Goal: Task Accomplishment & Management: Manage account settings

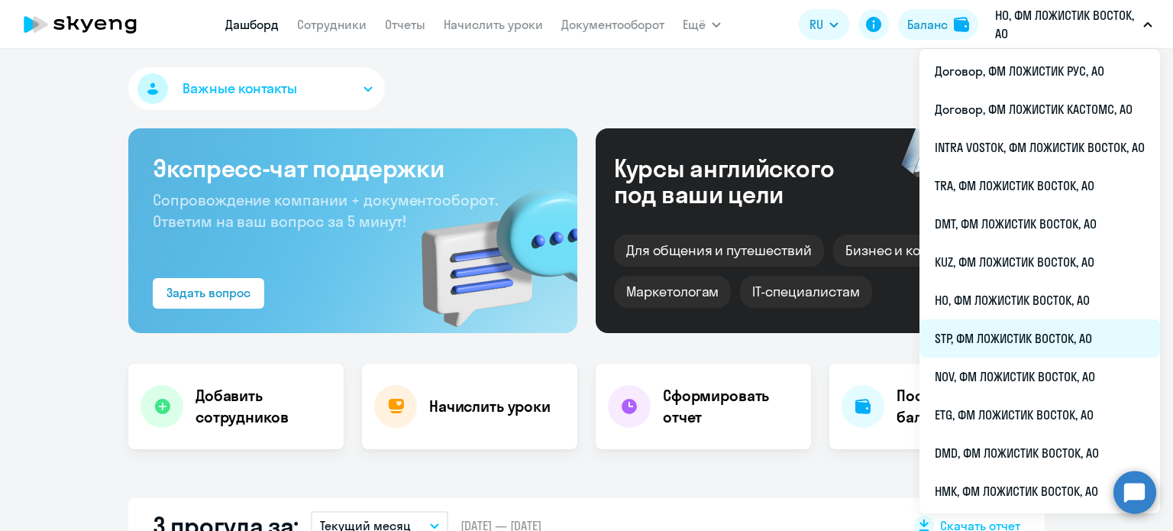
click at [977, 340] on li "STP, ФМ ЛОЖИСТИК ВОСТОК, АО" at bounding box center [1039, 338] width 240 height 38
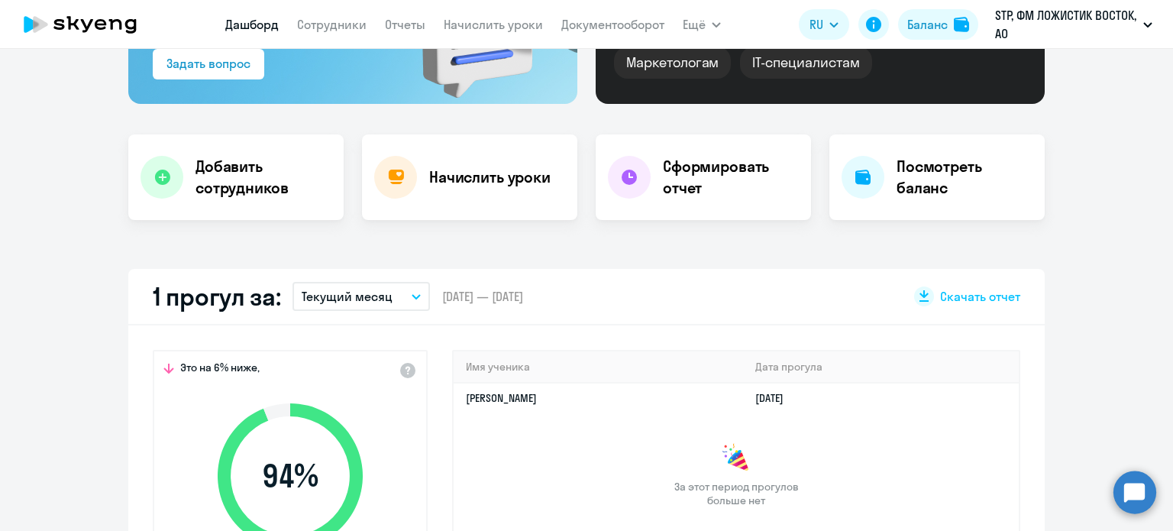
scroll to position [174, 0]
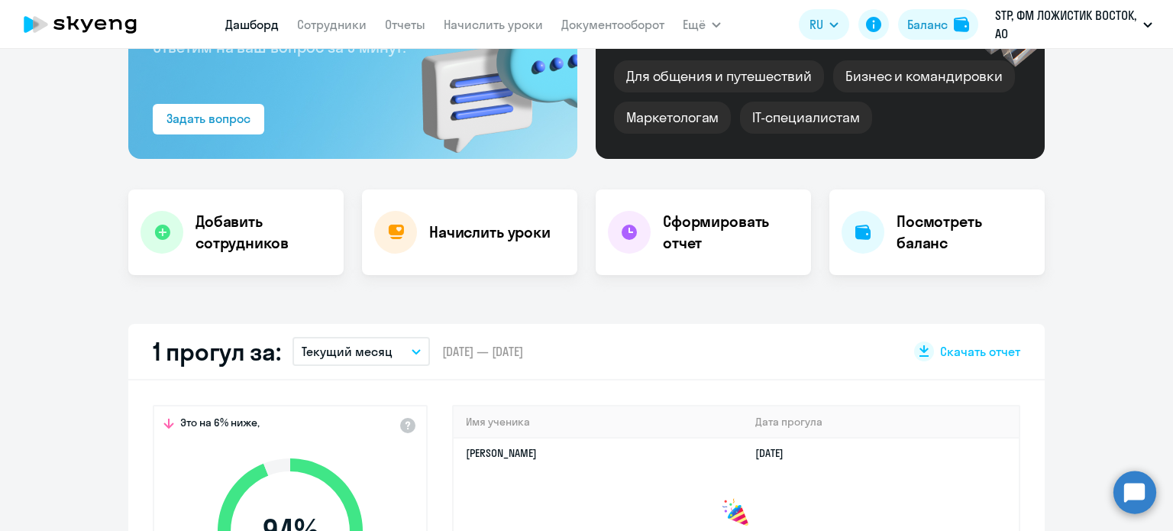
select select "30"
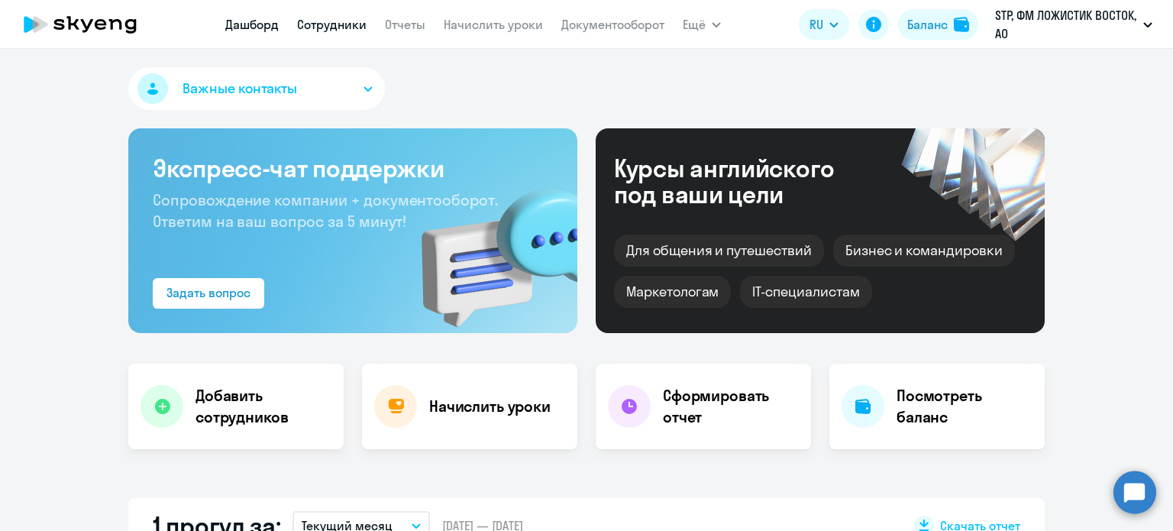
click at [347, 28] on link "Сотрудники" at bounding box center [331, 24] width 69 height 15
select select "30"
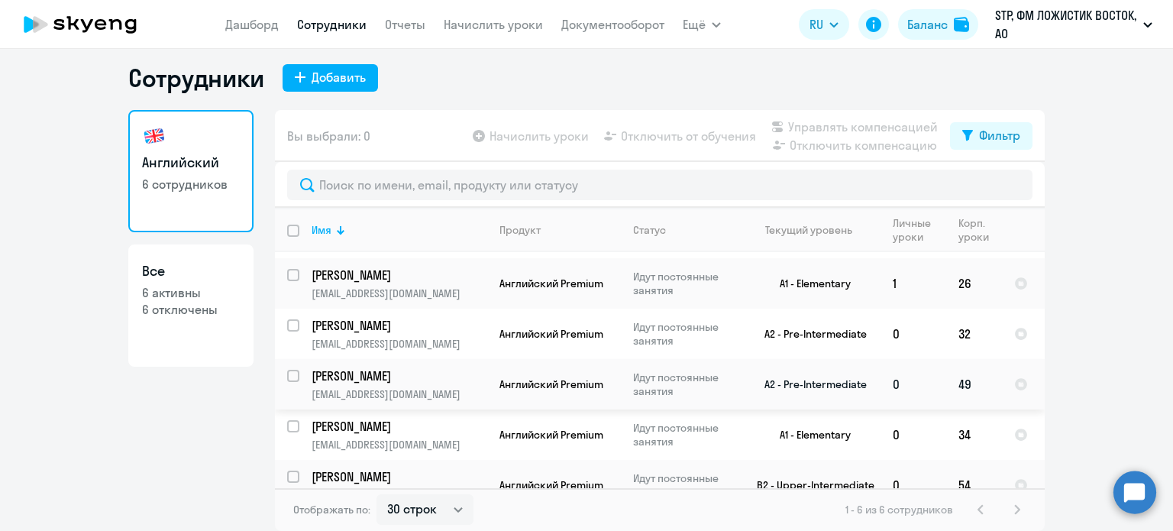
scroll to position [68, 0]
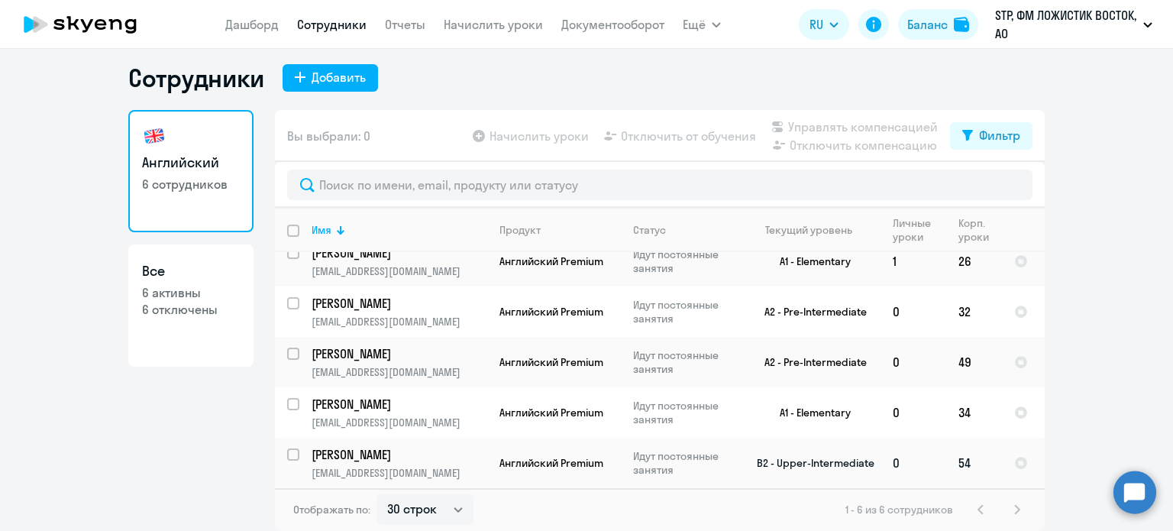
click at [287, 452] on input "select row 21641568" at bounding box center [302, 463] width 31 height 31
checkbox input "true"
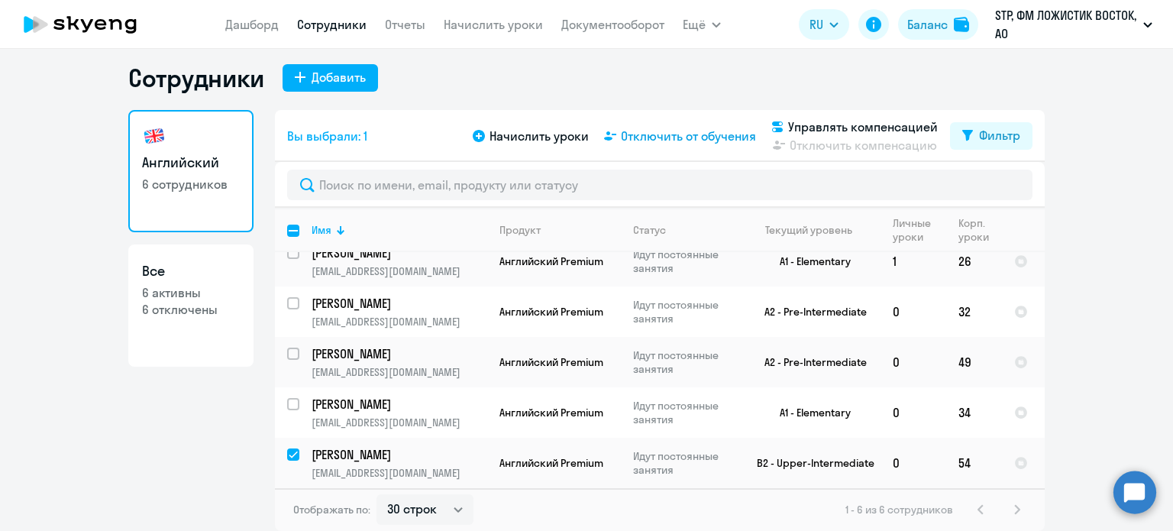
click at [673, 131] on span "Отключить от обучения" at bounding box center [688, 136] width 135 height 18
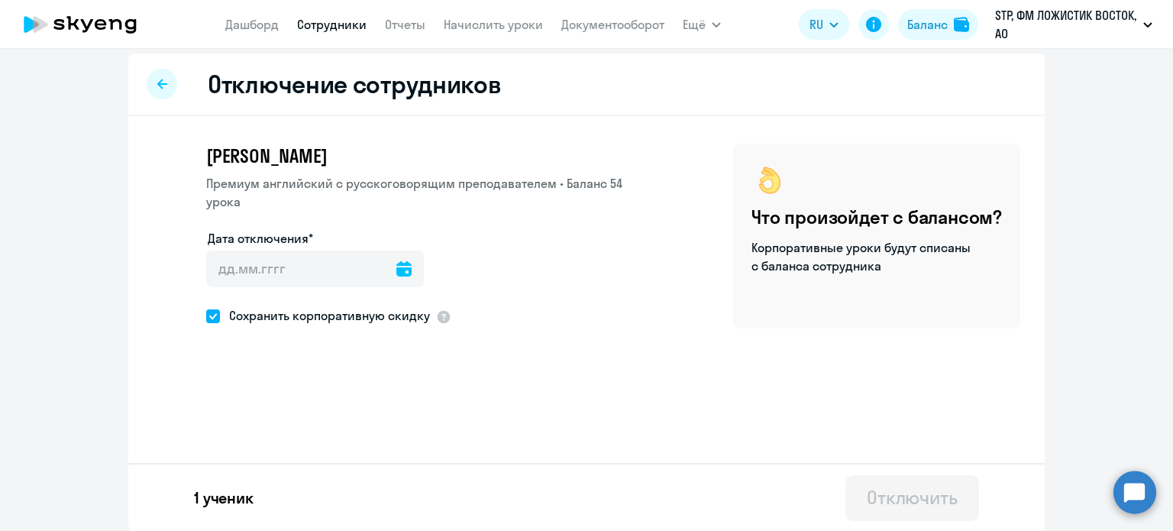
click at [396, 261] on icon at bounding box center [403, 268] width 15 height 15
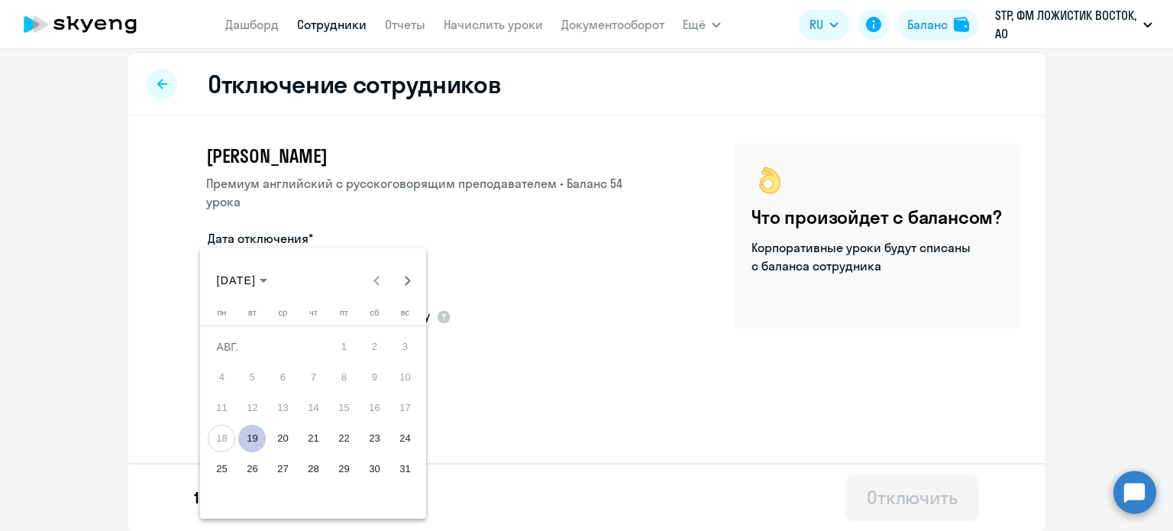
click at [260, 433] on span "19" at bounding box center [251, 437] width 27 height 27
type input "[DATE]"
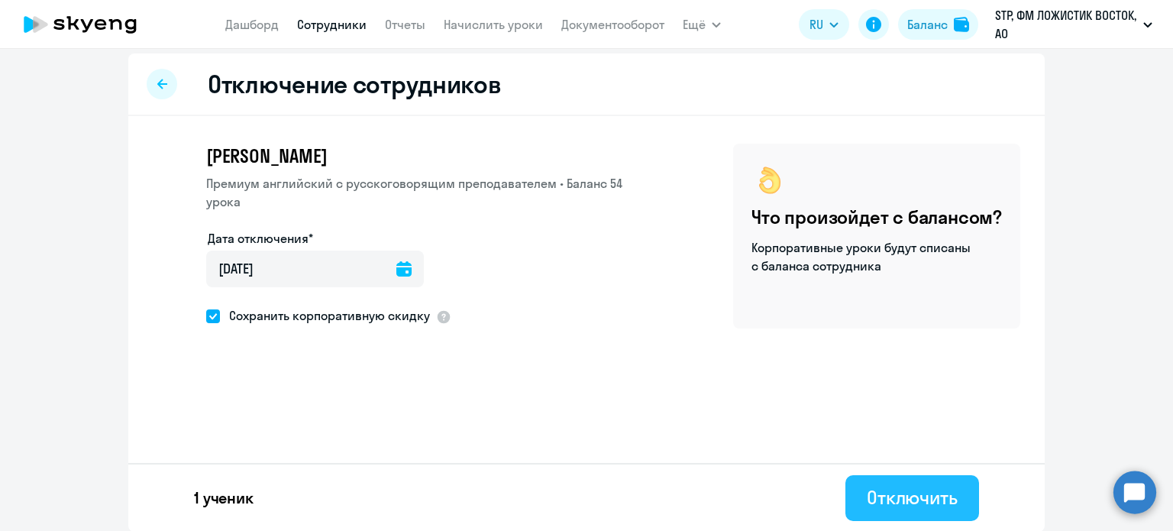
click at [903, 505] on div "Отключить" at bounding box center [911, 497] width 91 height 24
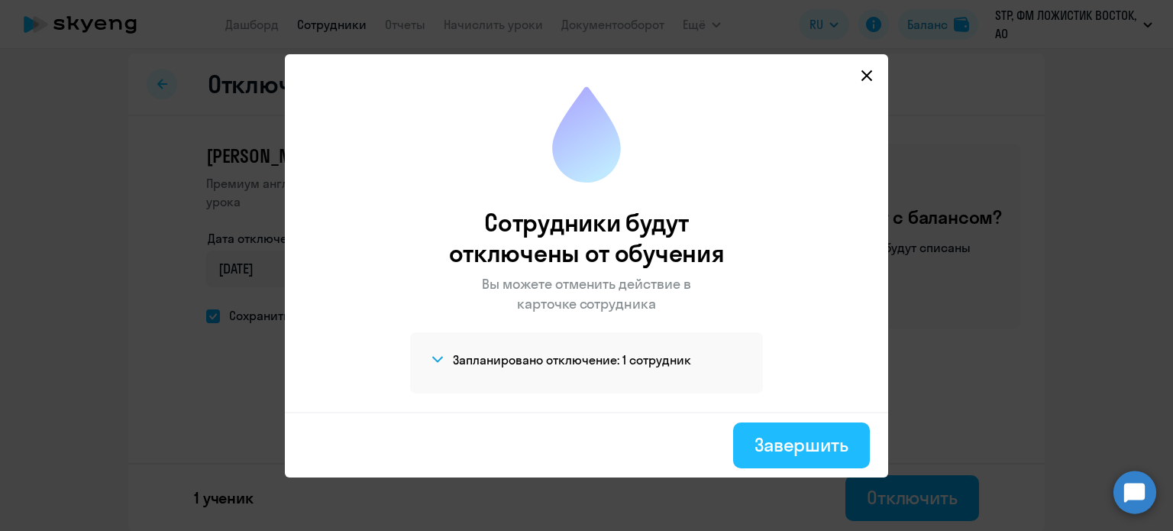
click at [773, 454] on div "Завершить" at bounding box center [801, 444] width 94 height 24
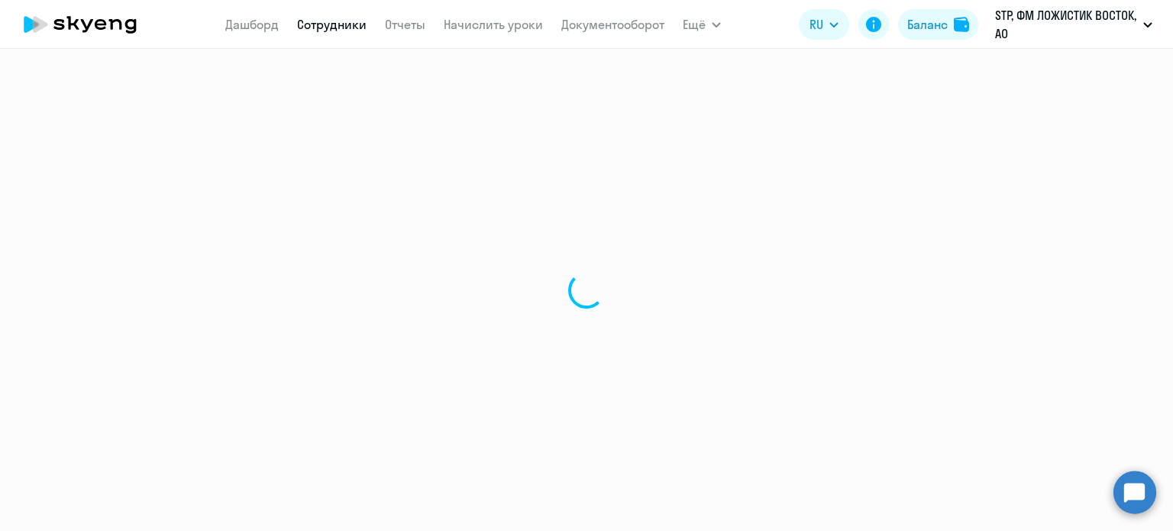
select select "30"
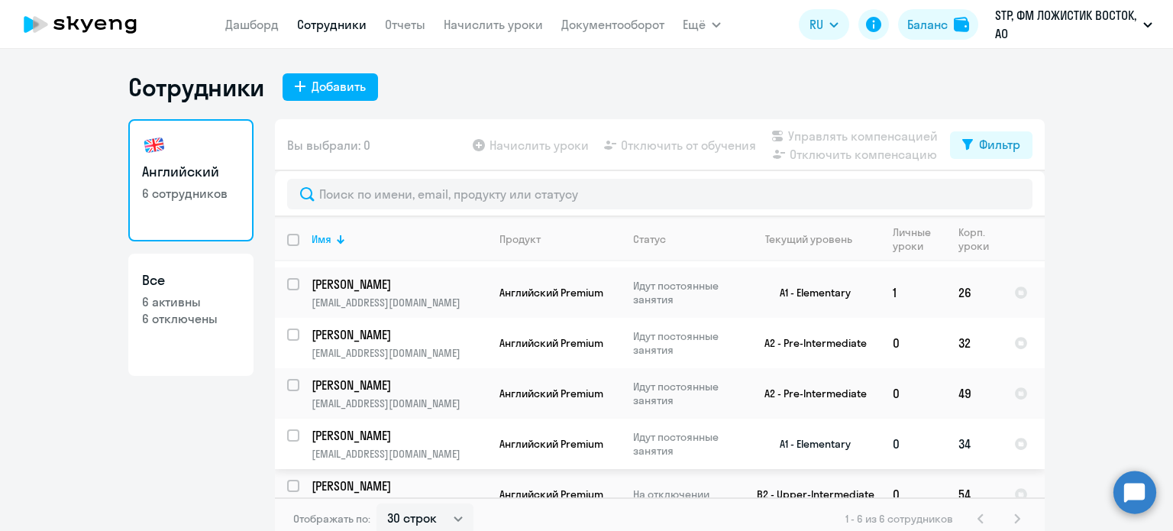
scroll to position [68, 0]
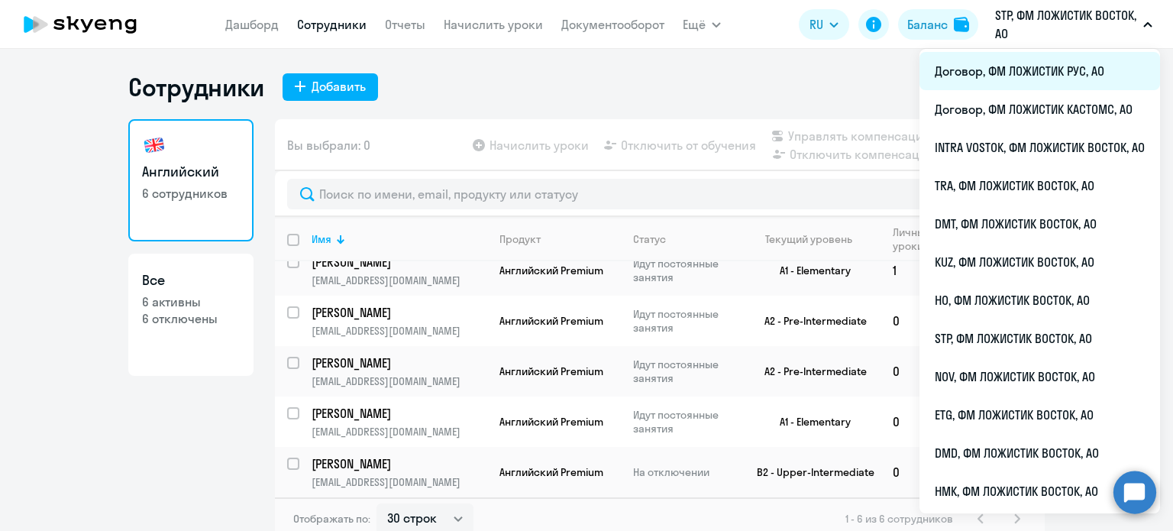
click at [1020, 67] on li "Договор, ФМ ЛОЖИСТИК РУС, АО" at bounding box center [1039, 71] width 240 height 38
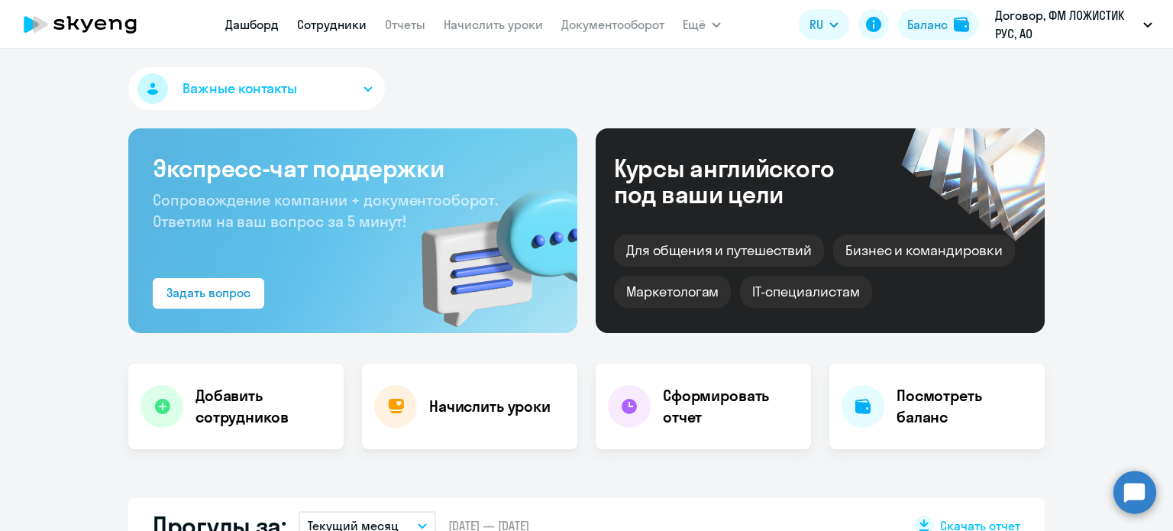
click at [344, 30] on link "Сотрудники" at bounding box center [331, 24] width 69 height 15
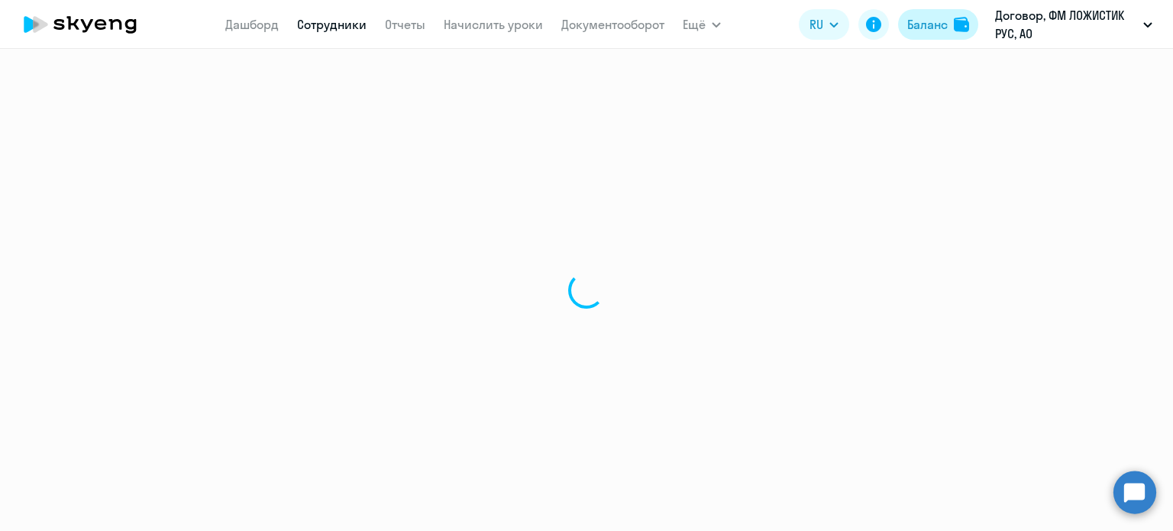
select select "30"
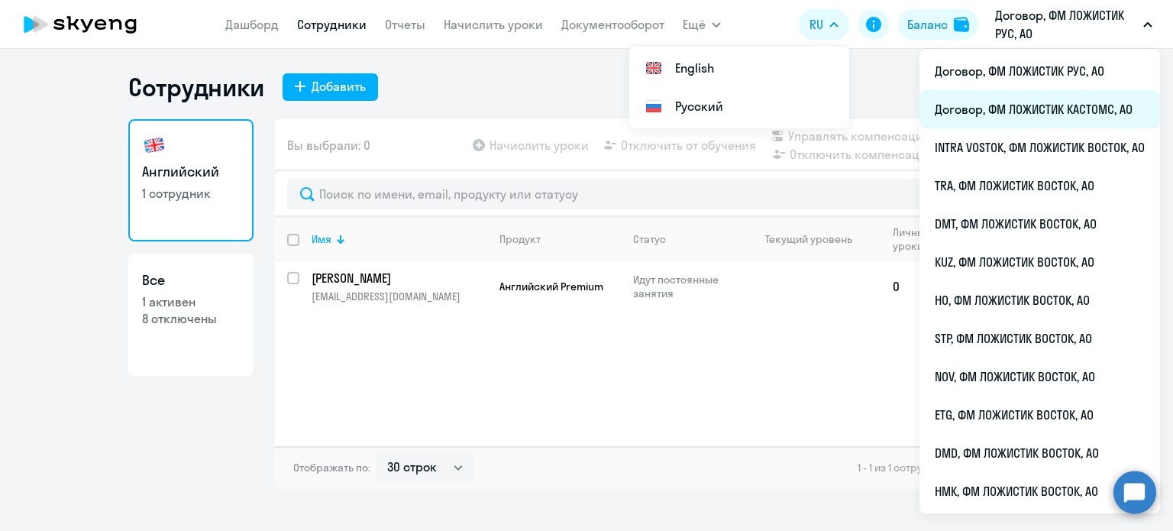
click at [1012, 106] on li "Договор, ФМ ЛОЖИСТИК КАСТОМС, АО" at bounding box center [1039, 109] width 240 height 38
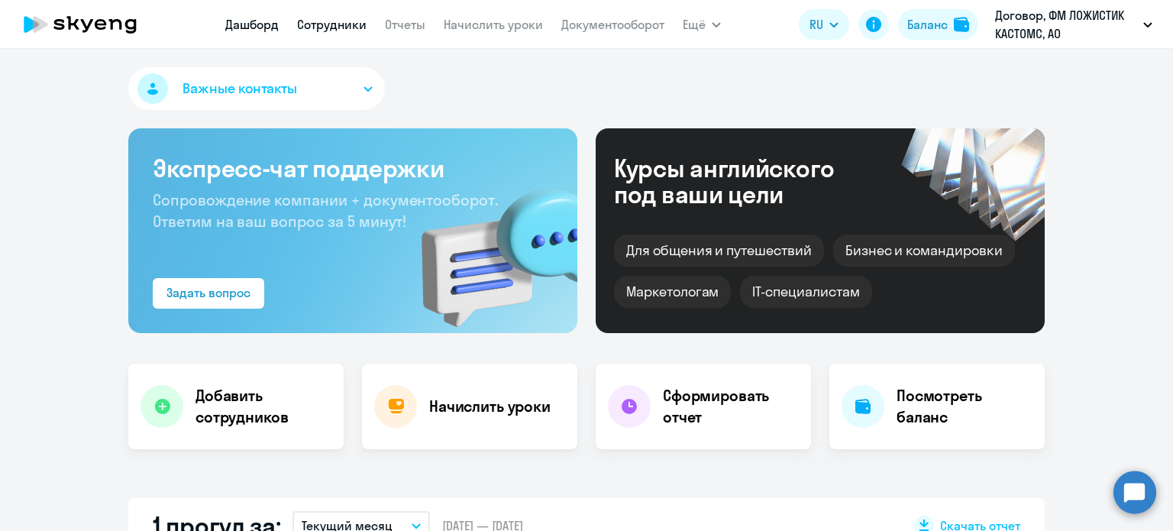
click at [336, 24] on link "Сотрудники" at bounding box center [331, 24] width 69 height 15
select select "30"
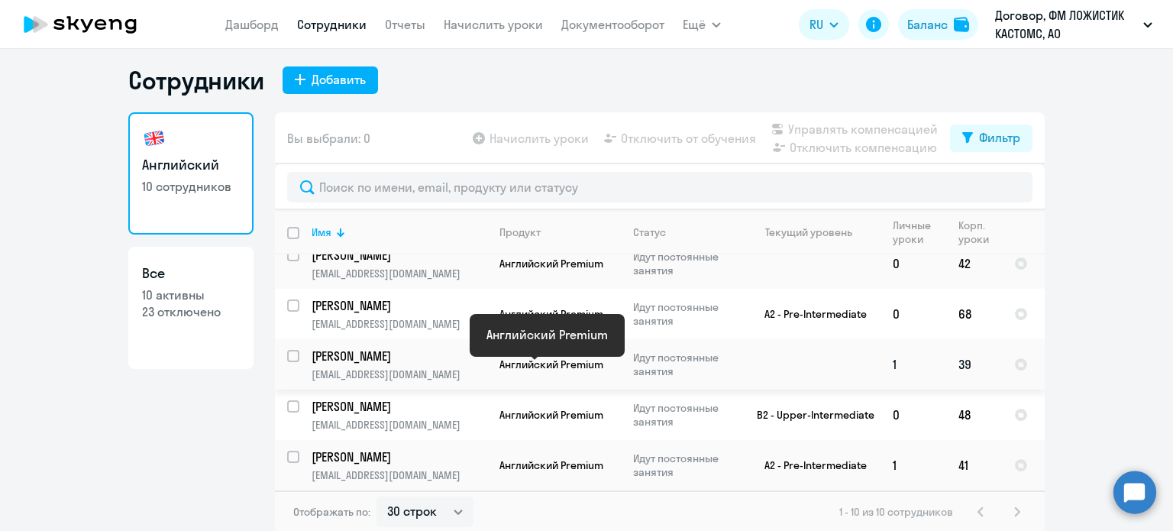
scroll to position [9, 0]
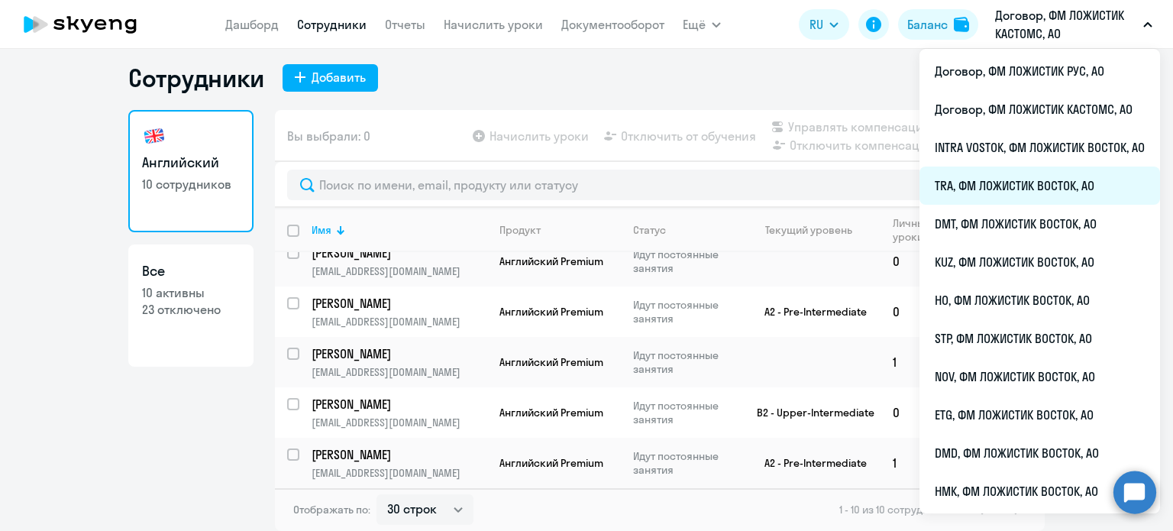
click at [989, 185] on li "TRA, ФМ ЛОЖИСТИК ВОСТОК, АО" at bounding box center [1039, 185] width 240 height 38
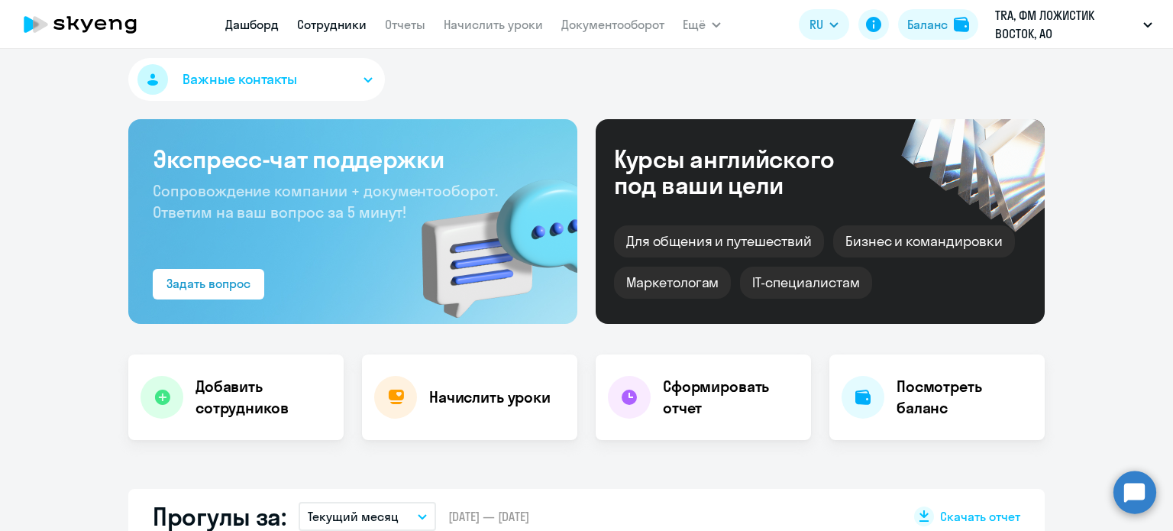
click at [348, 25] on link "Сотрудники" at bounding box center [331, 24] width 69 height 15
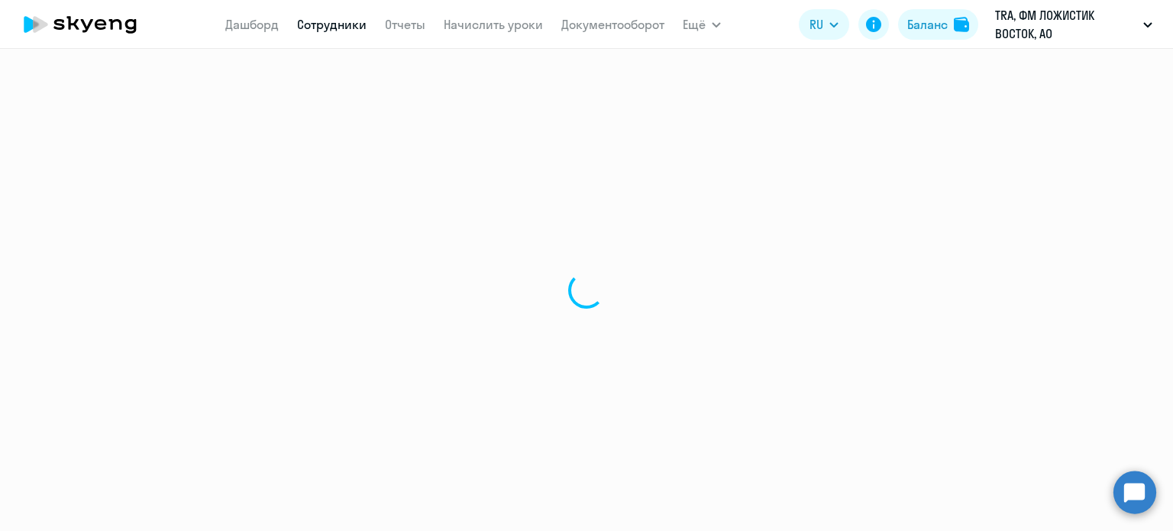
select select "30"
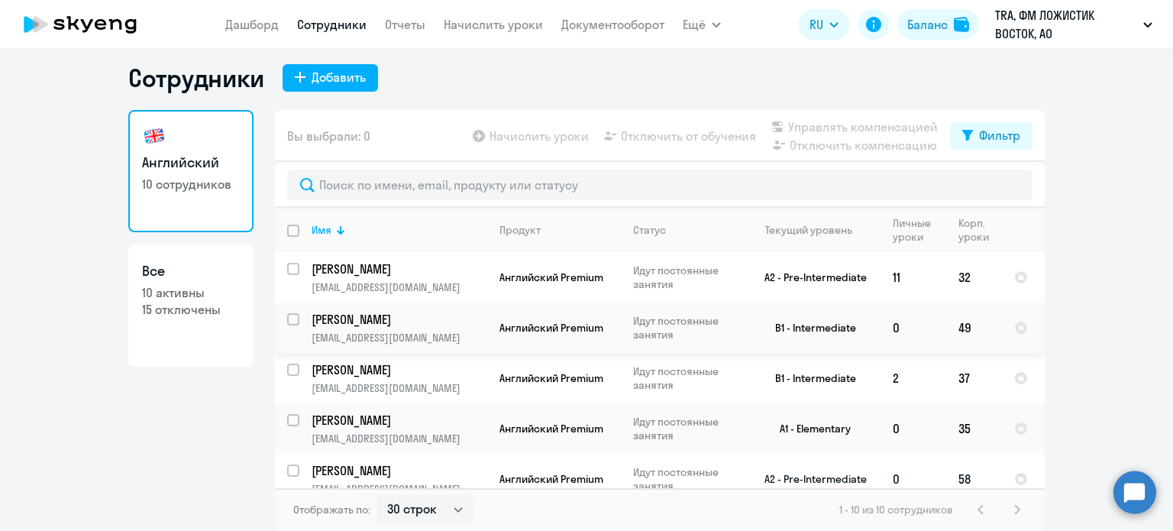
scroll to position [153, 0]
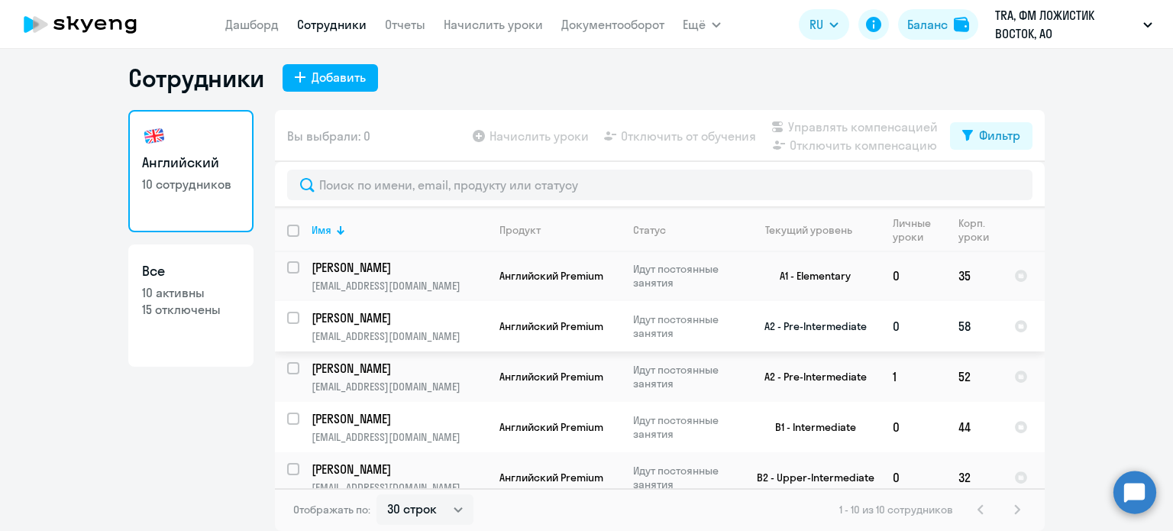
click at [287, 317] on input "select row 38464492" at bounding box center [302, 326] width 31 height 31
checkbox input "true"
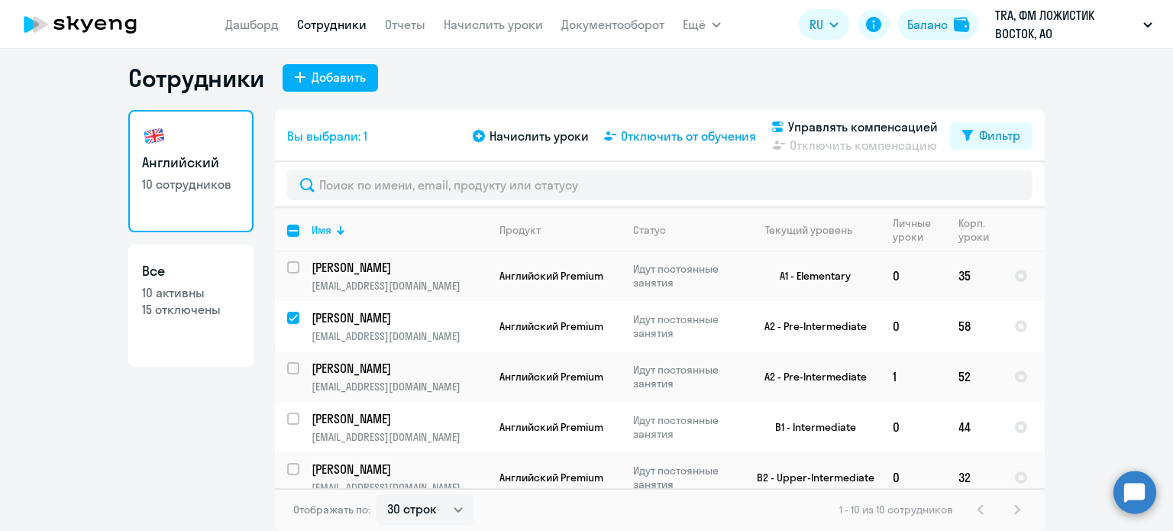
click at [684, 132] on span "Отключить от обучения" at bounding box center [688, 136] width 135 height 18
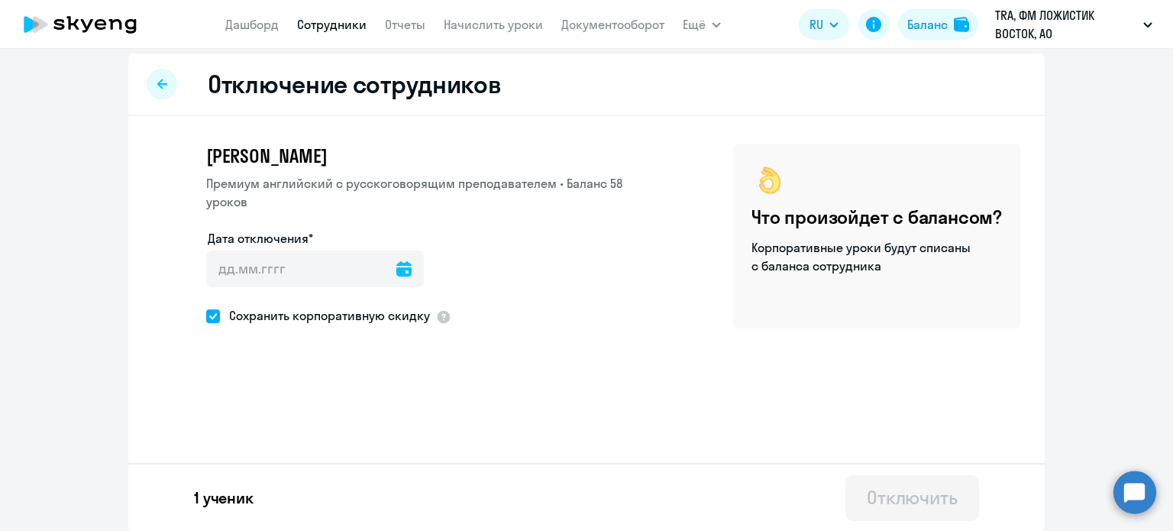
click at [396, 276] on div at bounding box center [403, 268] width 15 height 37
click at [396, 271] on icon at bounding box center [403, 268] width 15 height 15
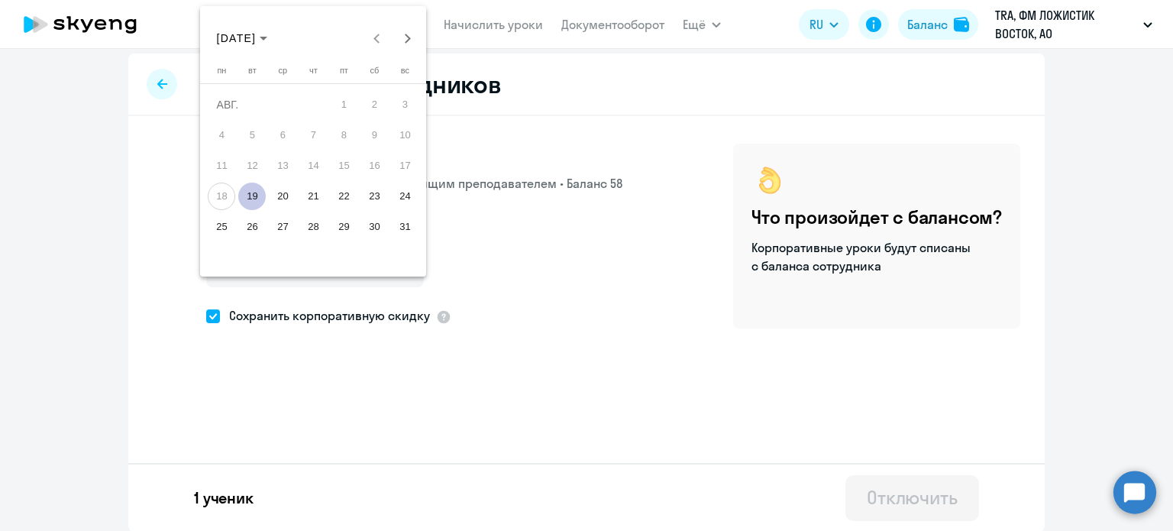
click at [266, 201] on button "19" at bounding box center [252, 196] width 31 height 31
type input "[DATE]"
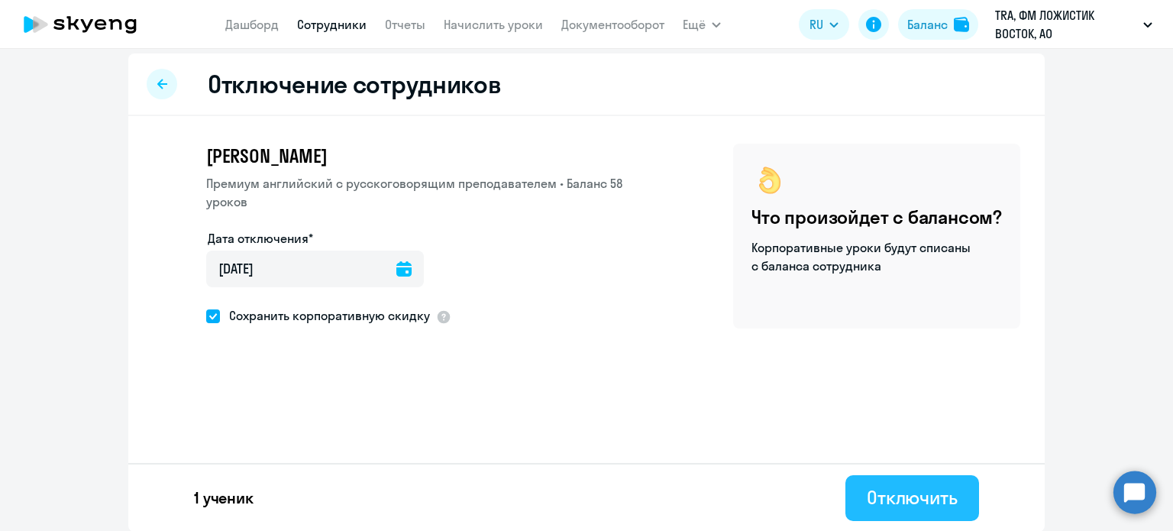
click at [873, 498] on div "Отключить" at bounding box center [911, 497] width 91 height 24
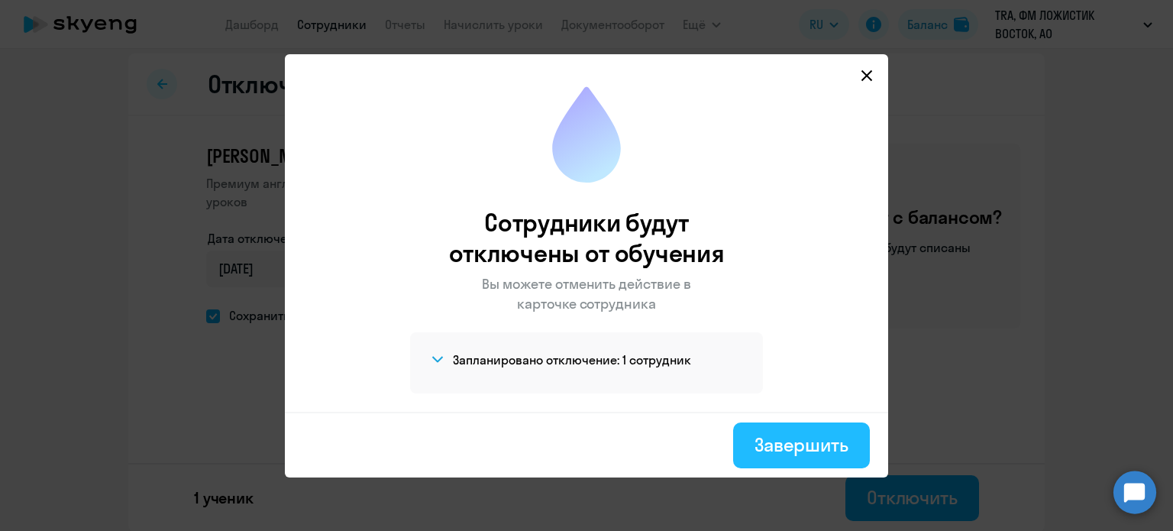
click at [808, 454] on div "Завершить" at bounding box center [801, 444] width 94 height 24
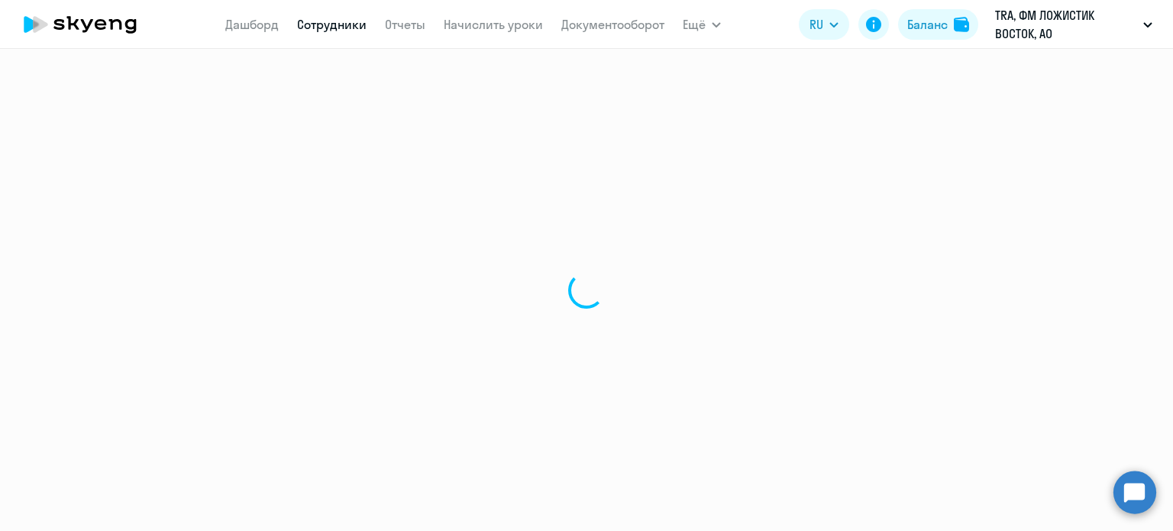
select select "30"
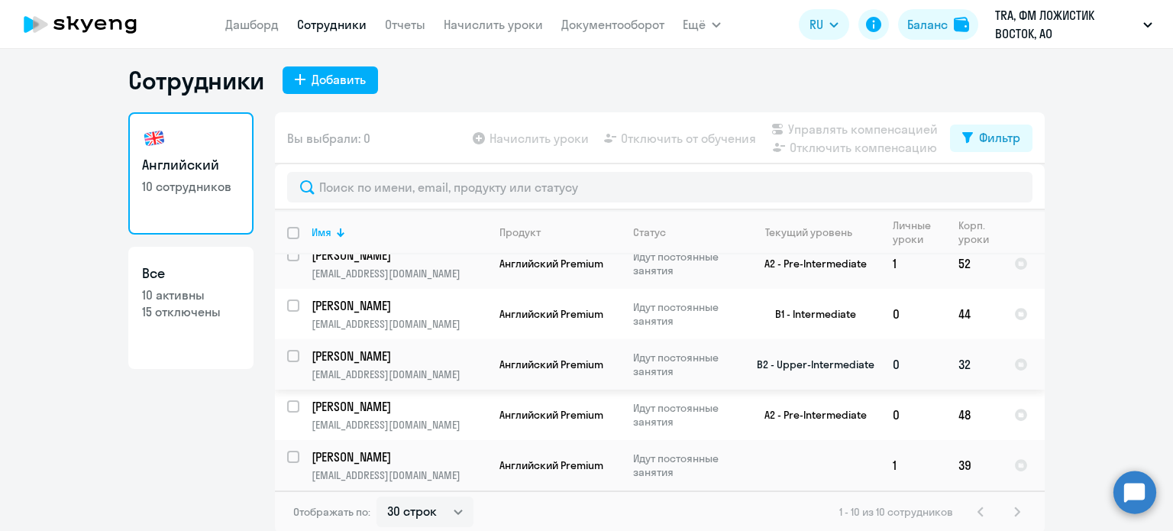
scroll to position [9, 0]
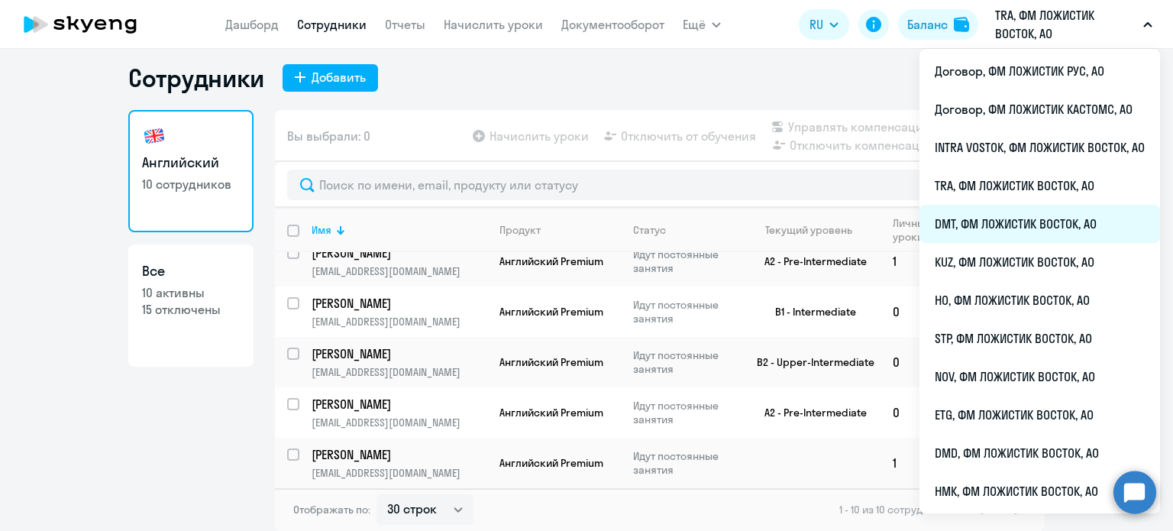
click at [1013, 224] on li "DMT, ФМ ЛОЖИСТИК ВОСТОК, АО" at bounding box center [1039, 224] width 240 height 38
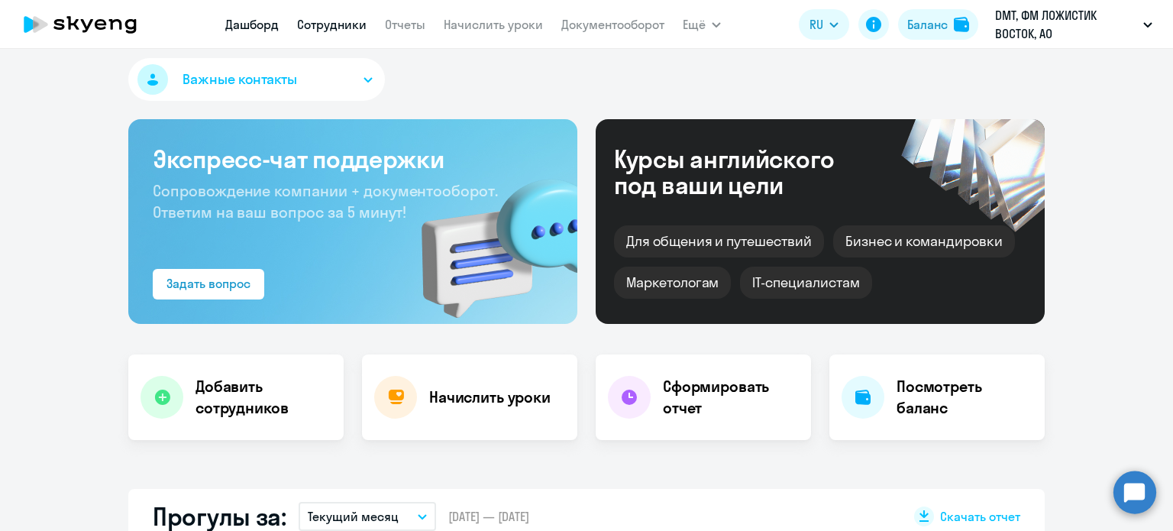
click at [351, 21] on link "Сотрудники" at bounding box center [331, 24] width 69 height 15
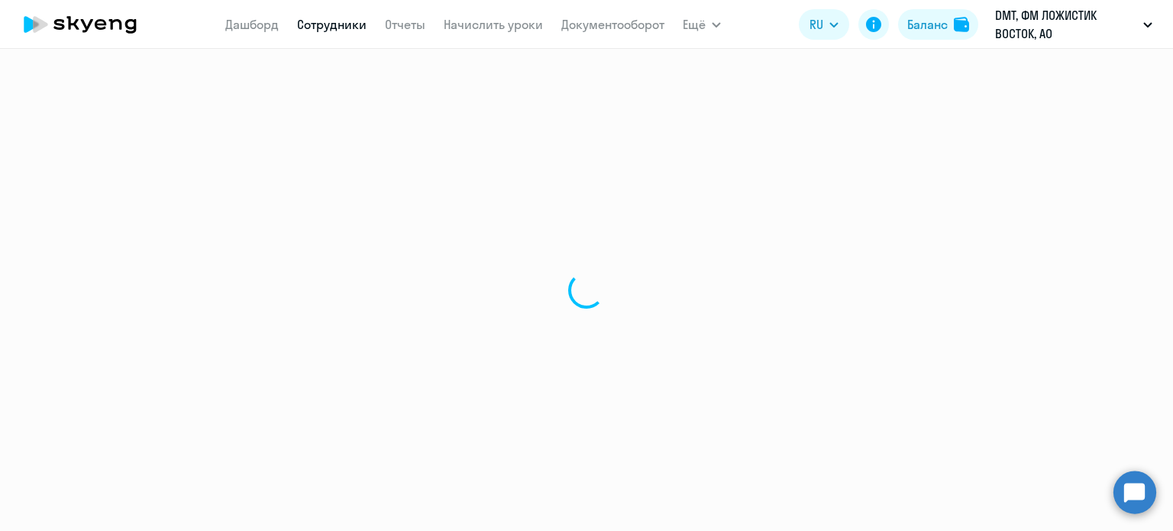
select select "30"
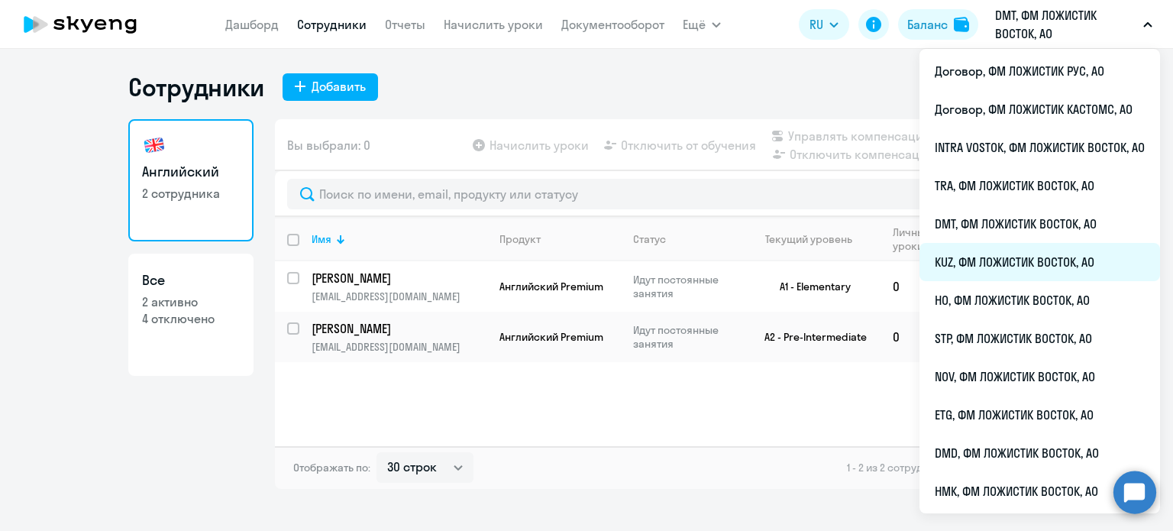
click at [995, 262] on li "KUZ, ФМ ЛОЖИСТИК ВОСТОК, АО" at bounding box center [1039, 262] width 240 height 38
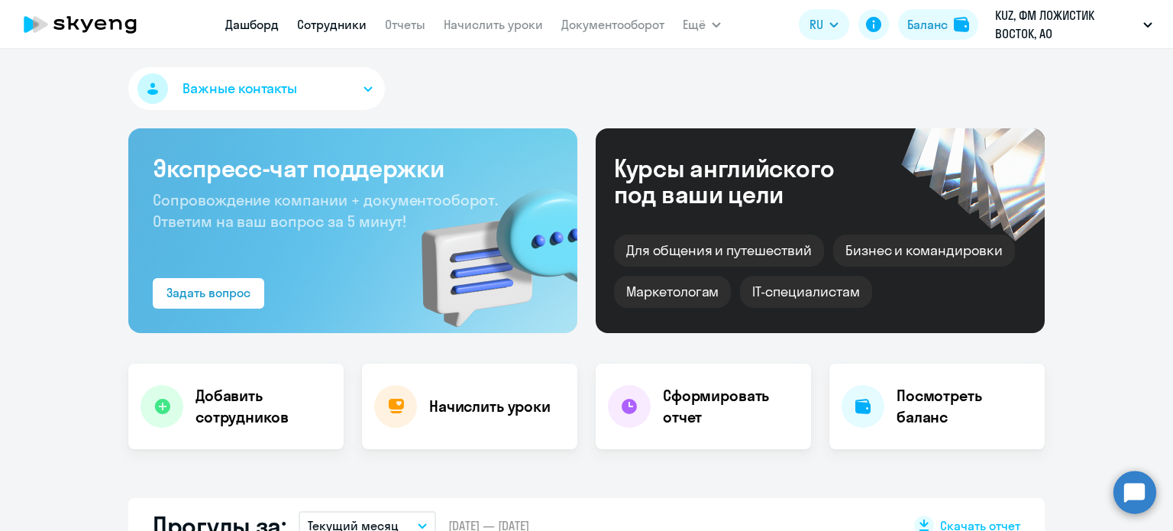
click at [336, 30] on link "Сотрудники" at bounding box center [331, 24] width 69 height 15
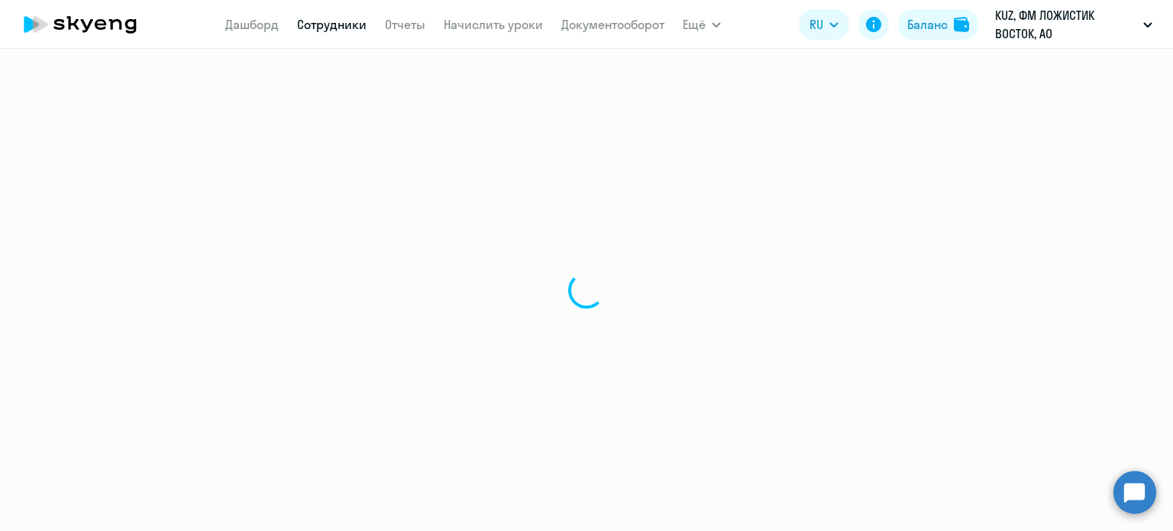
select select "30"
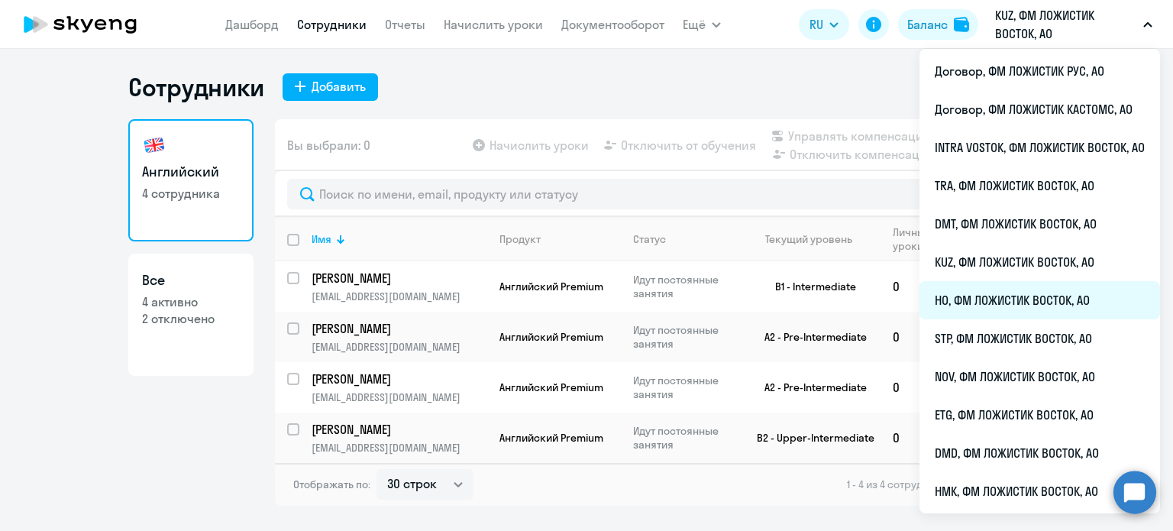
click at [980, 292] on li "HO, ФМ ЛОЖИСТИК ВОСТОК, АО" at bounding box center [1039, 300] width 240 height 38
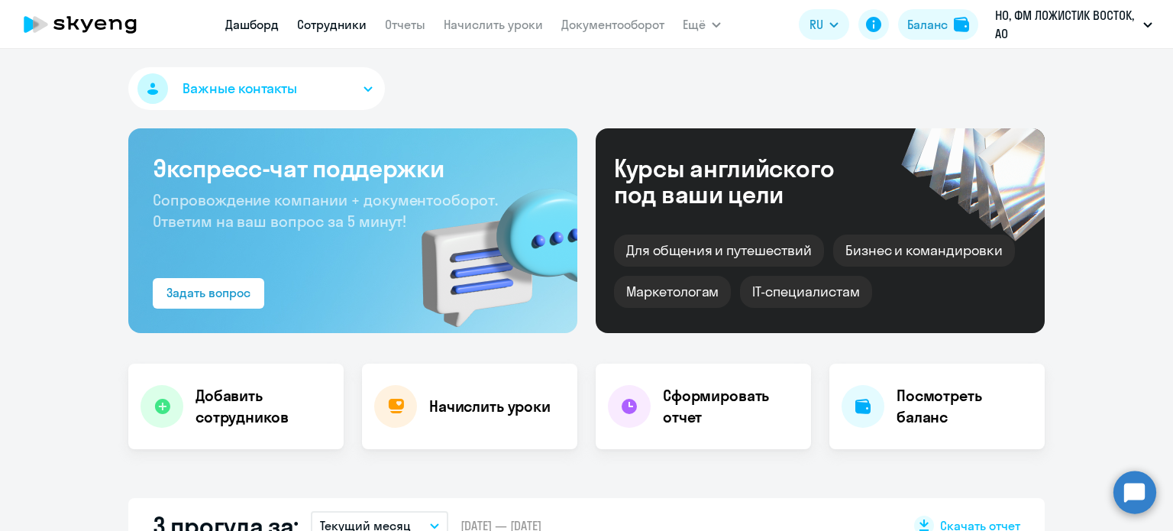
click at [345, 31] on link "Сотрудники" at bounding box center [331, 24] width 69 height 15
select select "30"
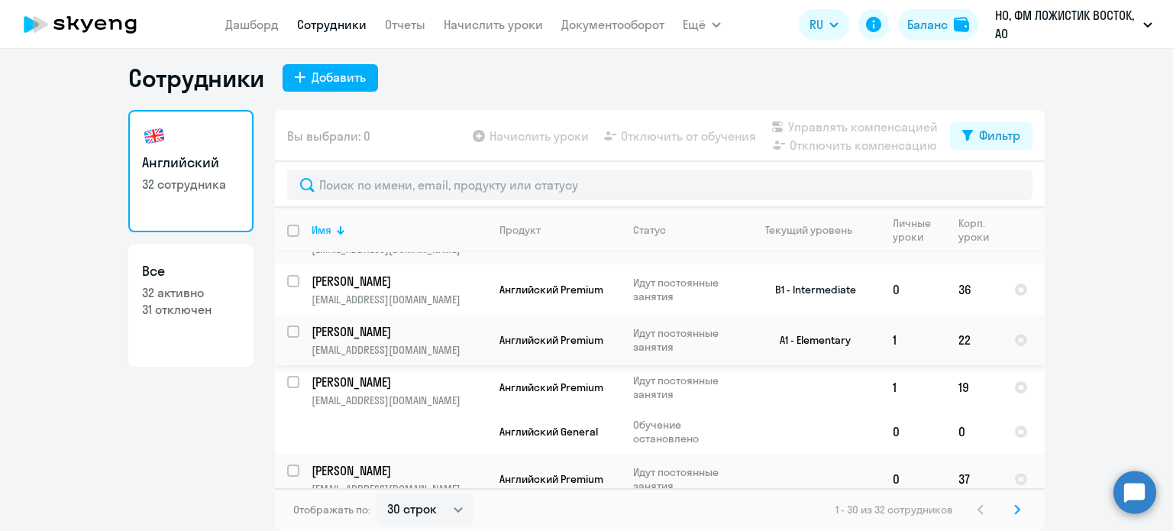
scroll to position [1324, 0]
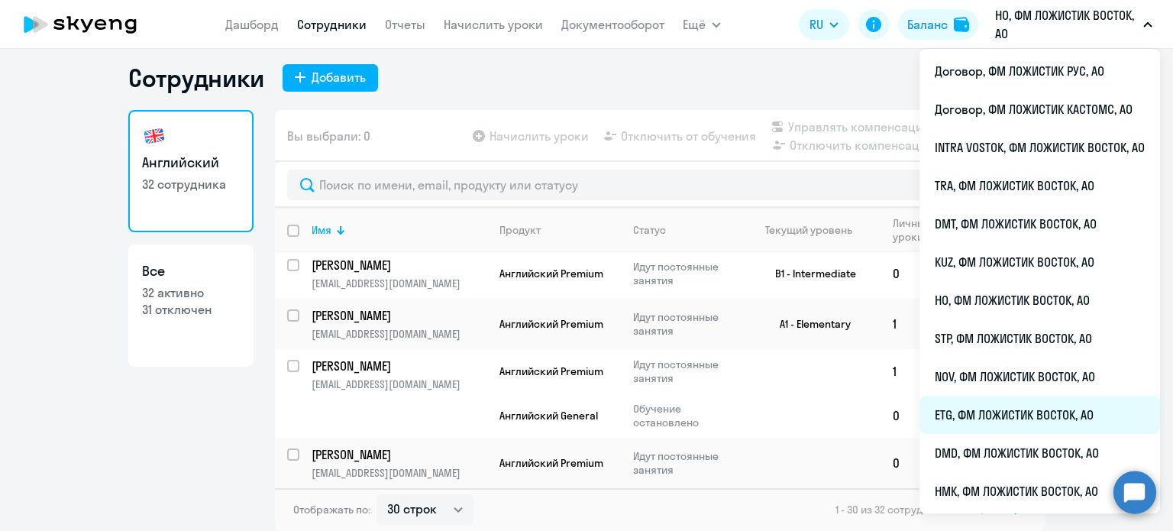
click at [972, 411] on li "ETG, ФМ ЛОЖИСТИК ВОСТОК, АО" at bounding box center [1039, 414] width 240 height 38
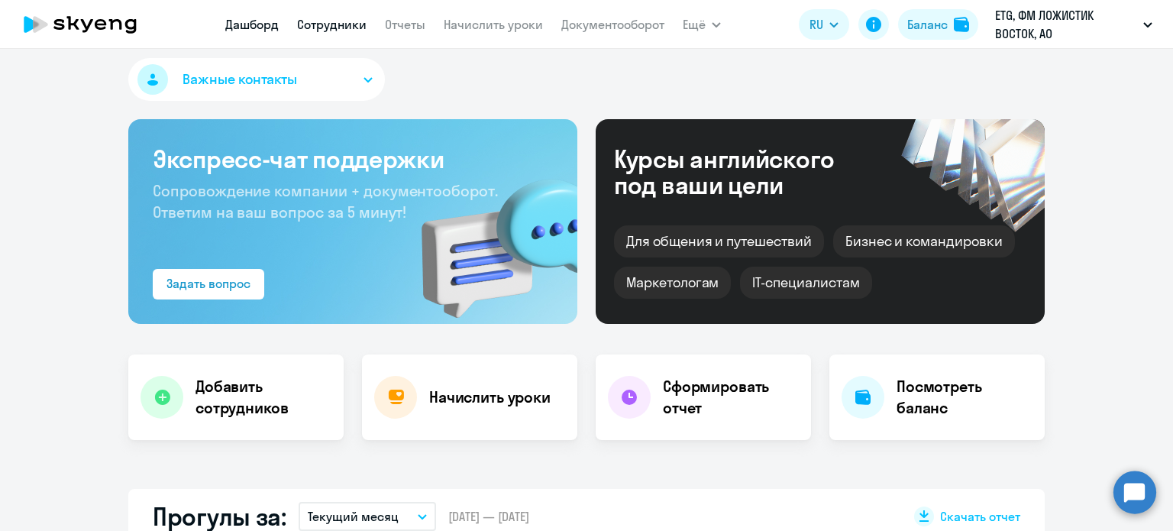
click at [330, 19] on link "Сотрудники" at bounding box center [331, 24] width 69 height 15
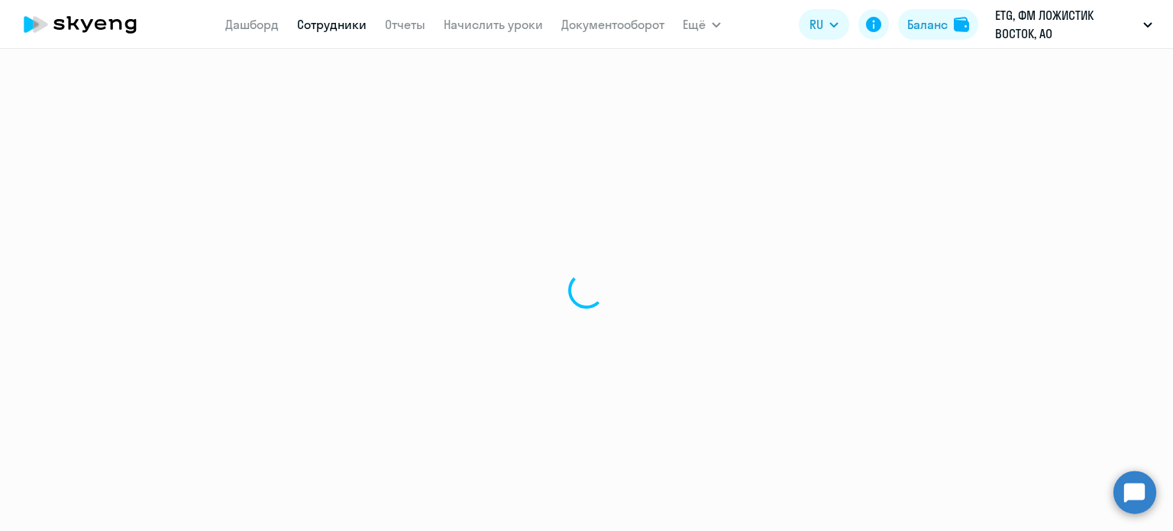
select select "30"
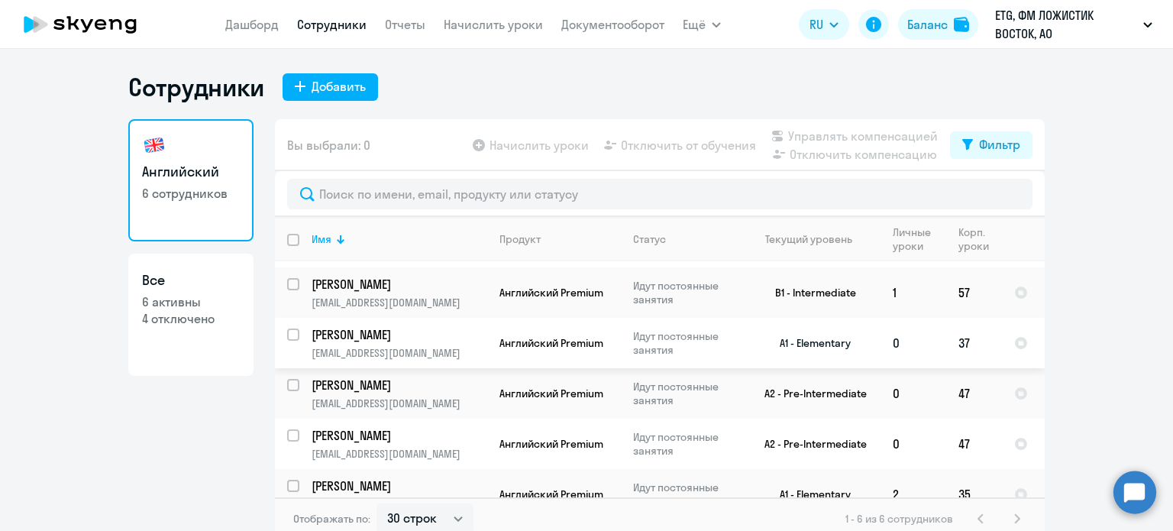
scroll to position [68, 0]
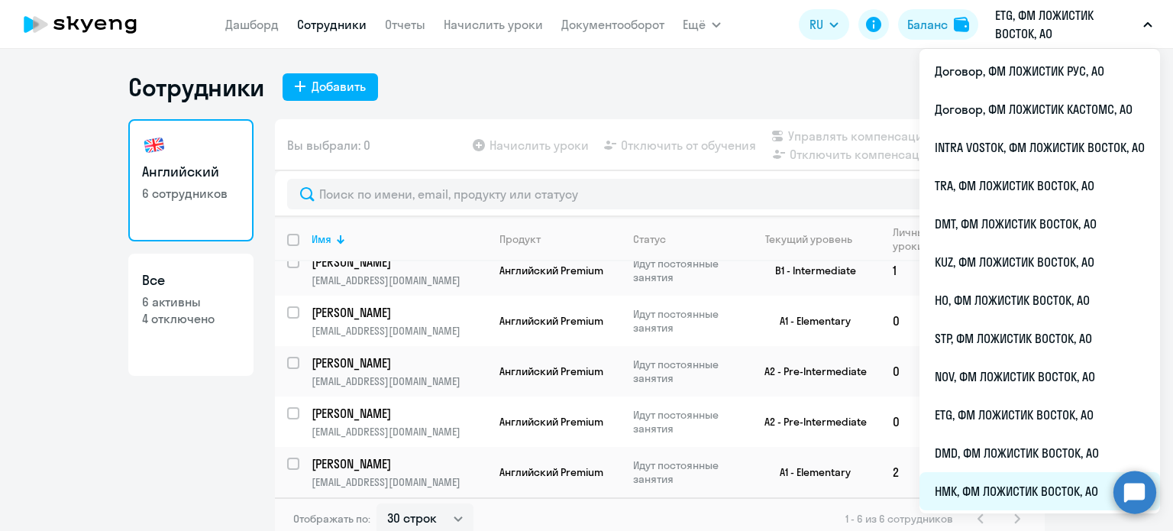
click at [999, 500] on li "НМК, ФМ ЛОЖИСТИК ВОСТОК, АО" at bounding box center [1039, 491] width 240 height 38
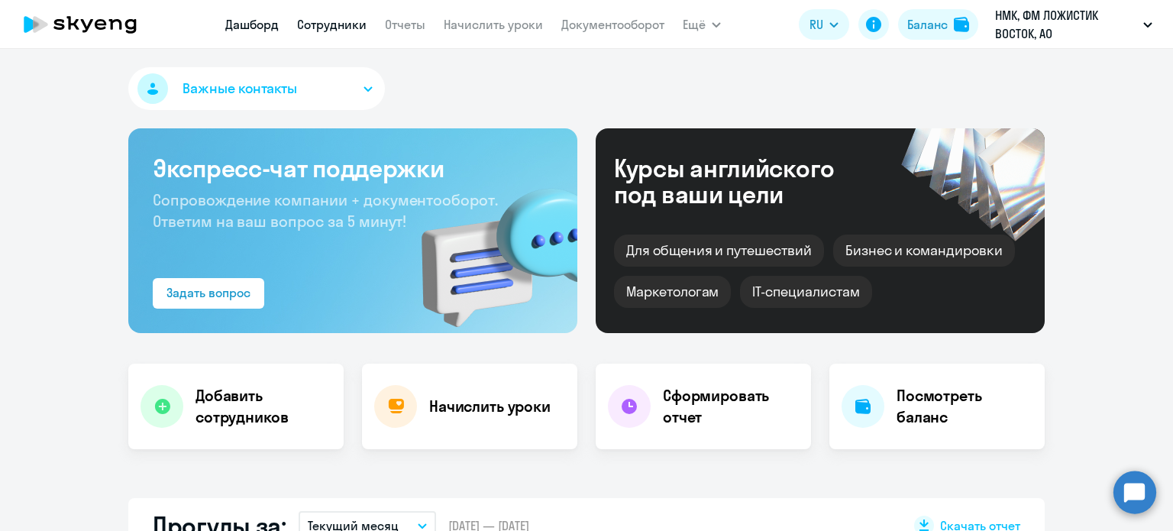
click at [342, 23] on link "Сотрудники" at bounding box center [331, 24] width 69 height 15
select select "30"
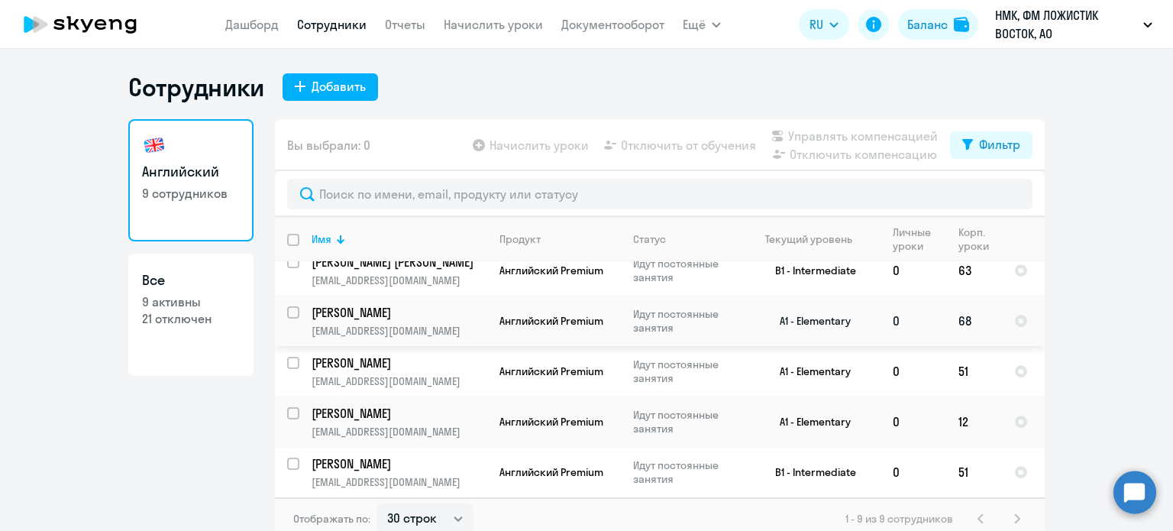
scroll to position [9, 0]
